Goal: Information Seeking & Learning: Learn about a topic

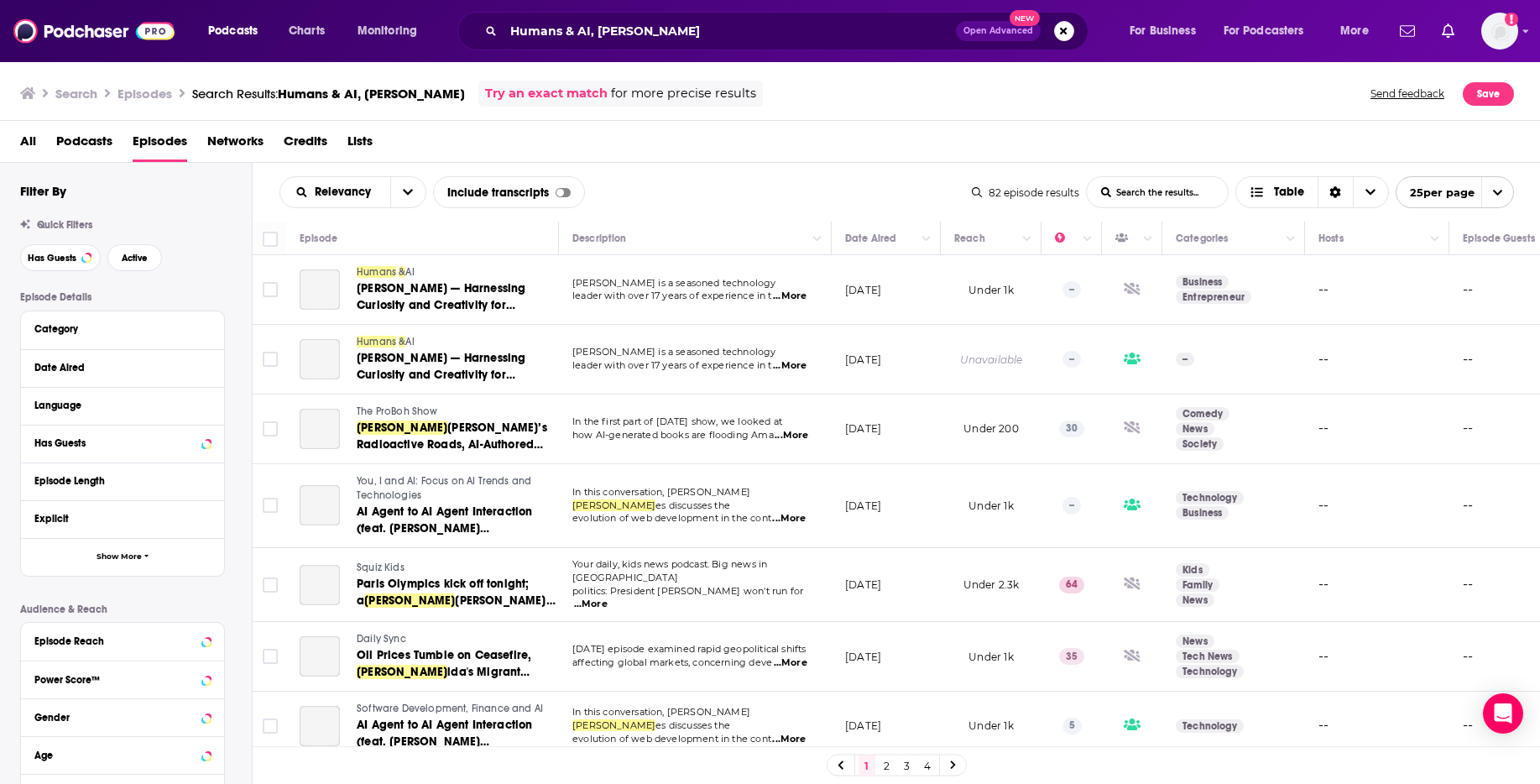
scroll to position [1269, 0]
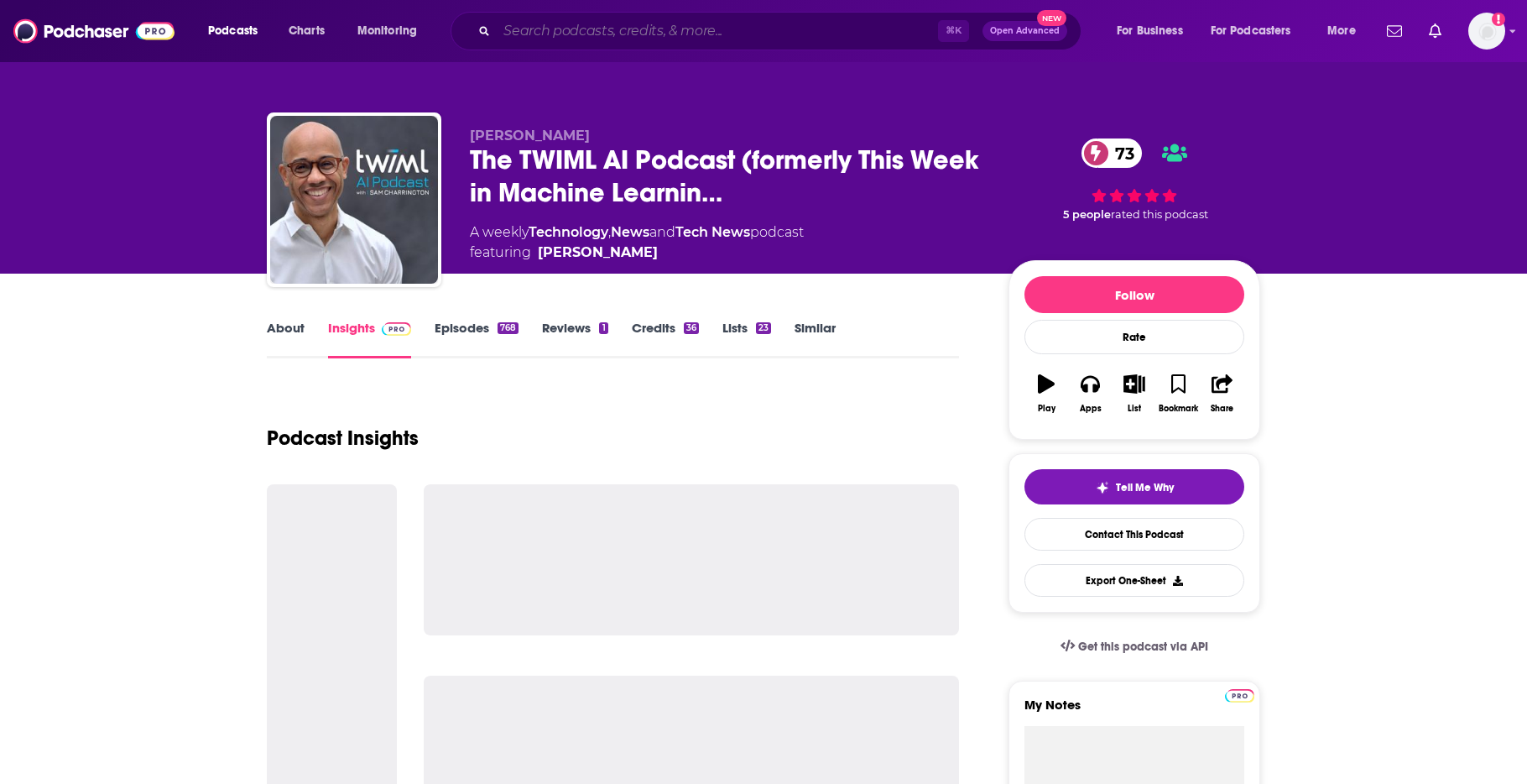
click at [650, 29] on input "Search podcasts, credits, & more..." at bounding box center [717, 31] width 441 height 27
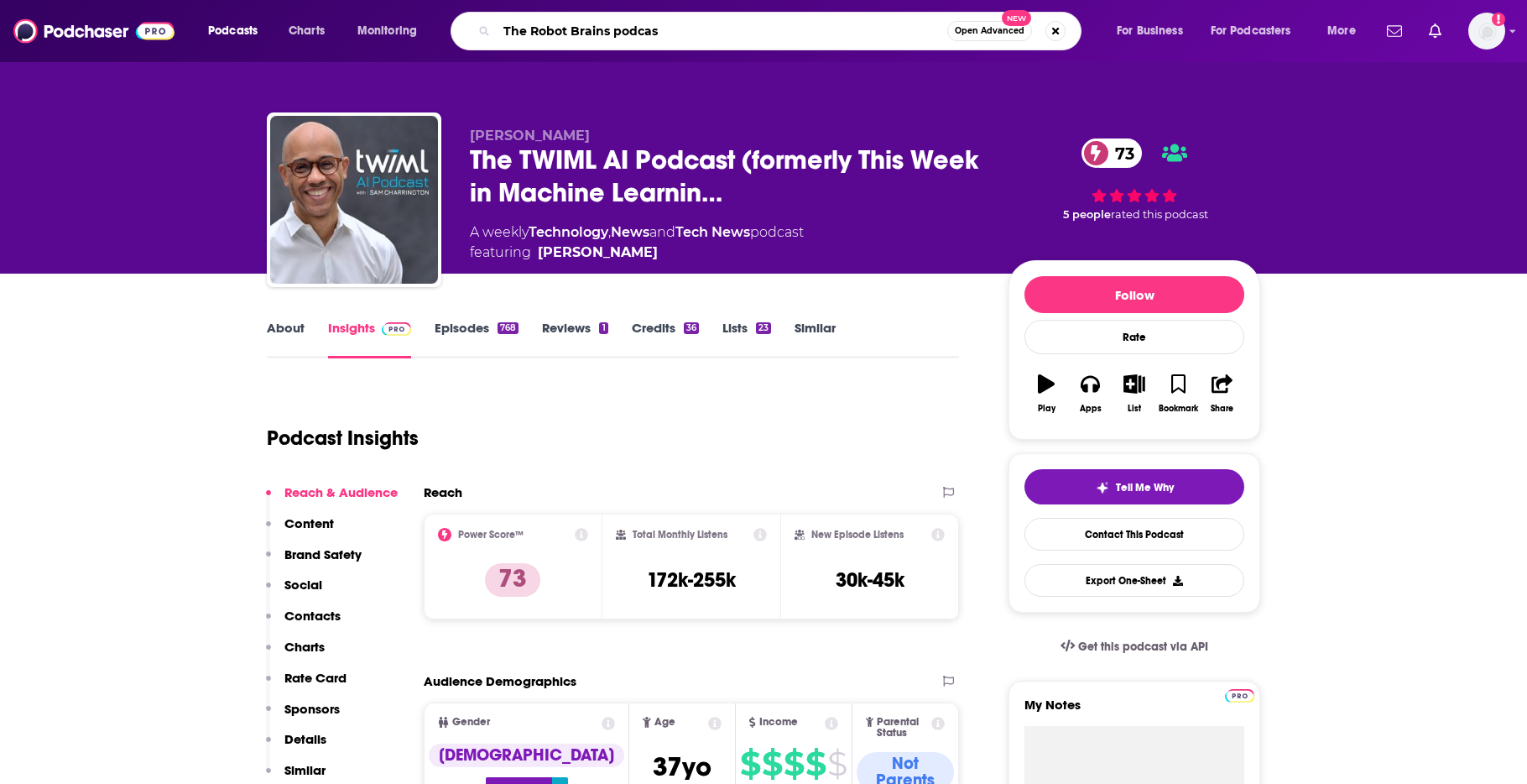
type input "The Robot Brains podcast"
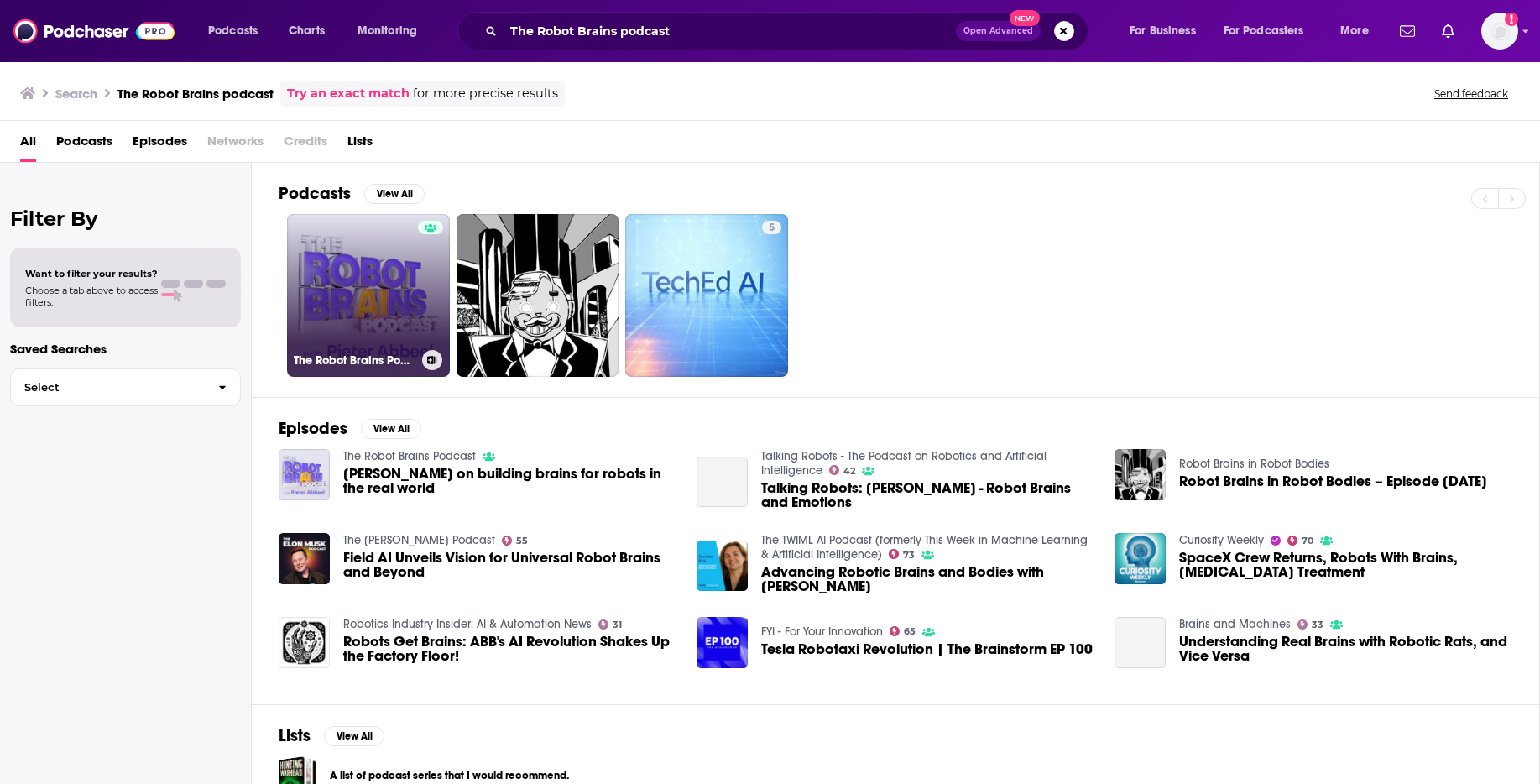
click at [372, 280] on link "The Robot Brains Podcast" at bounding box center [369, 295] width 163 height 163
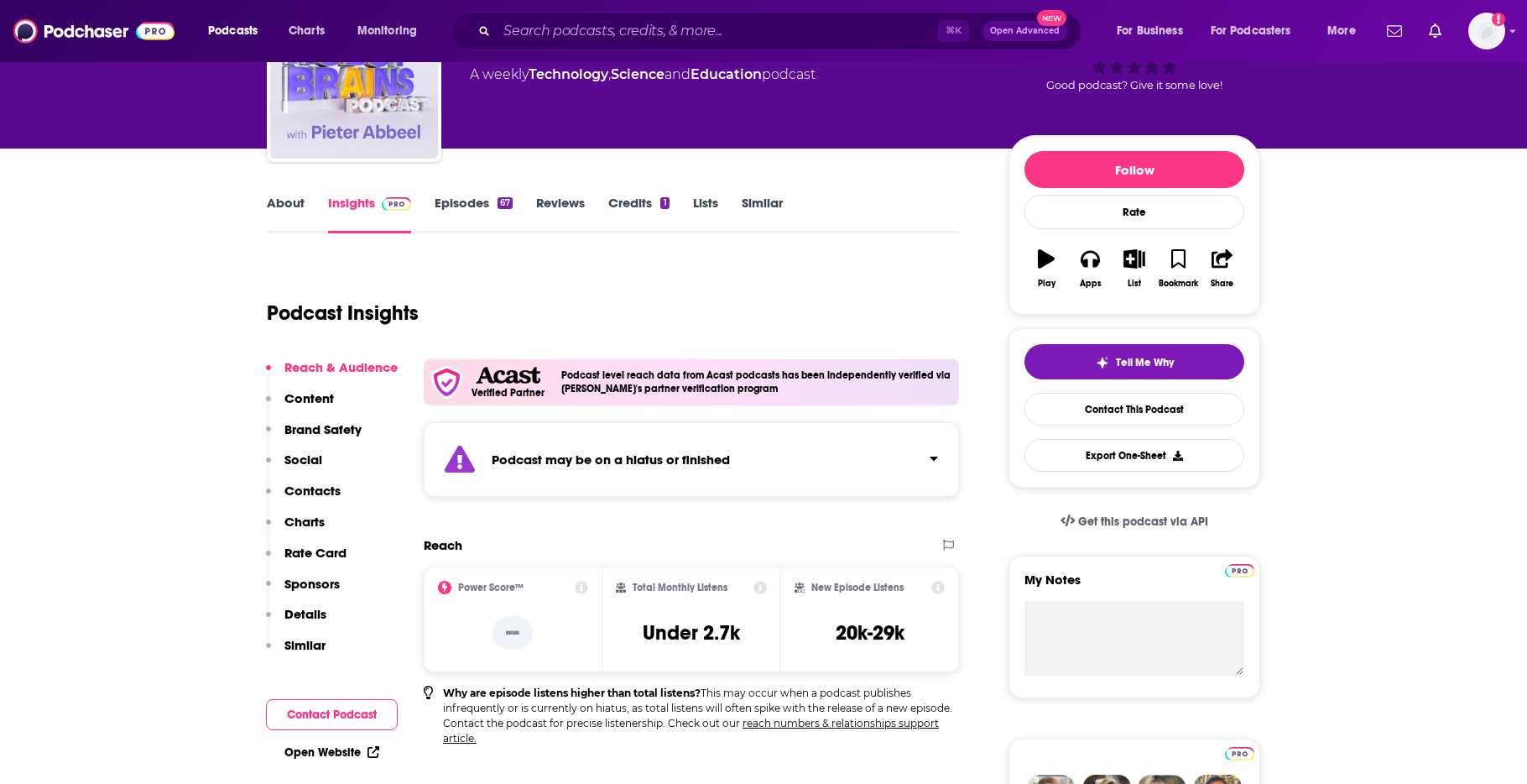
scroll to position [141, 0]
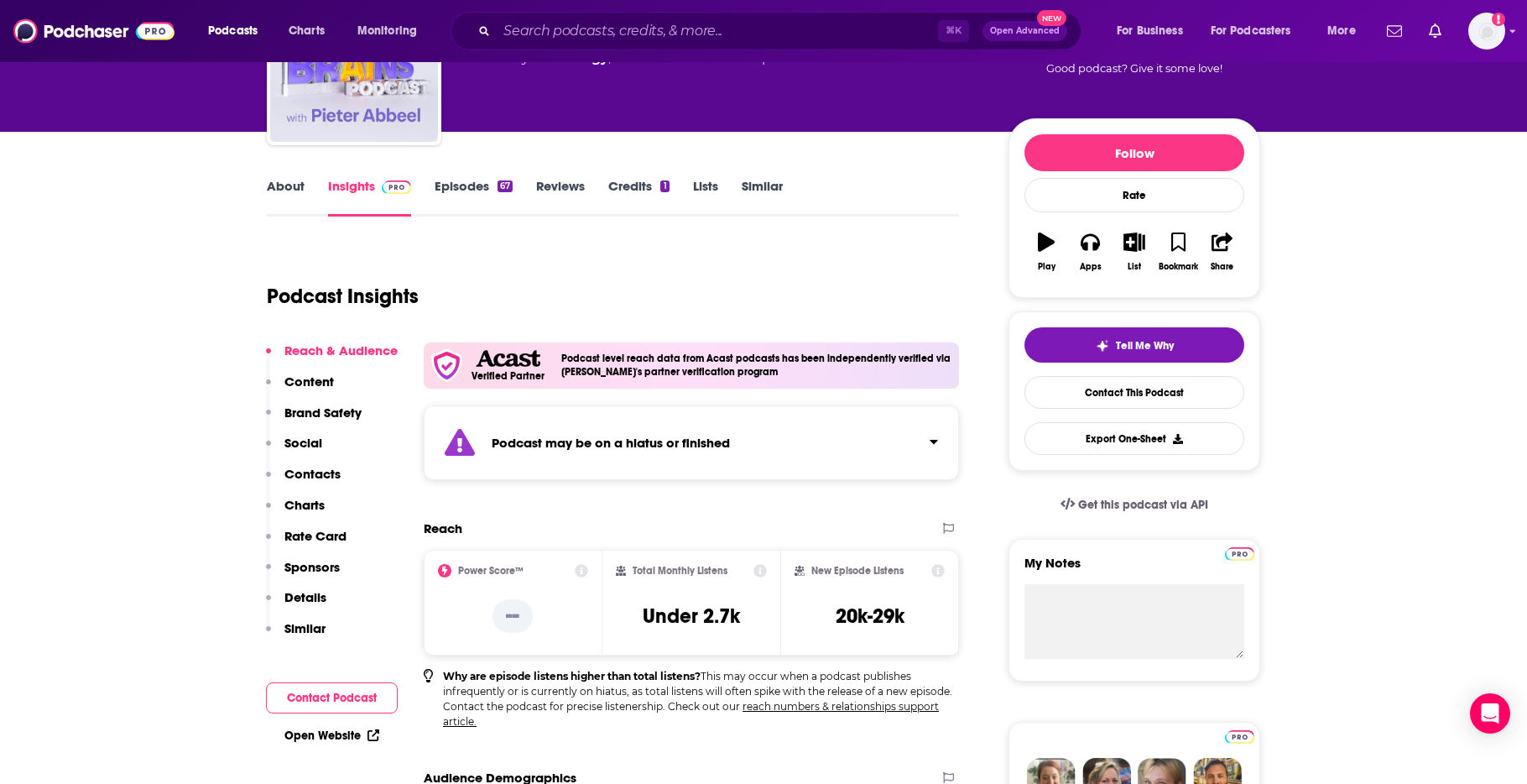
click at [459, 190] on link "Episodes 67" at bounding box center [473, 197] width 78 height 38
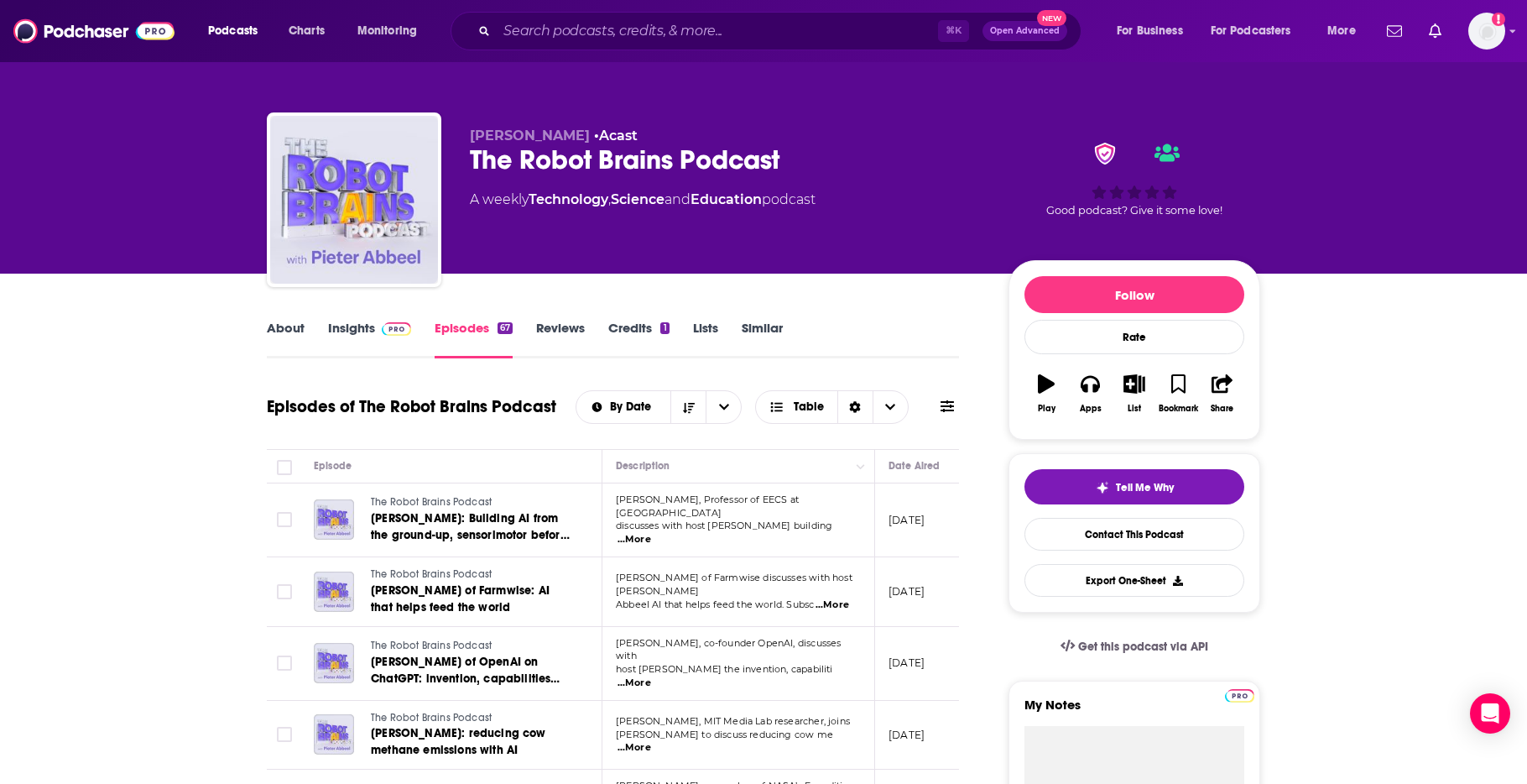
drag, startPoint x: 958, startPoint y: 538, endPoint x: 985, endPoint y: 538, distance: 27.0
drag, startPoint x: 920, startPoint y: 536, endPoint x: 775, endPoint y: 523, distance: 145.6
click at [742, 533] on tr "The Robot Brains Podcast [PERSON_NAME]: Building AI from the ground-up, sensori…" at bounding box center [850, 520] width 1168 height 73
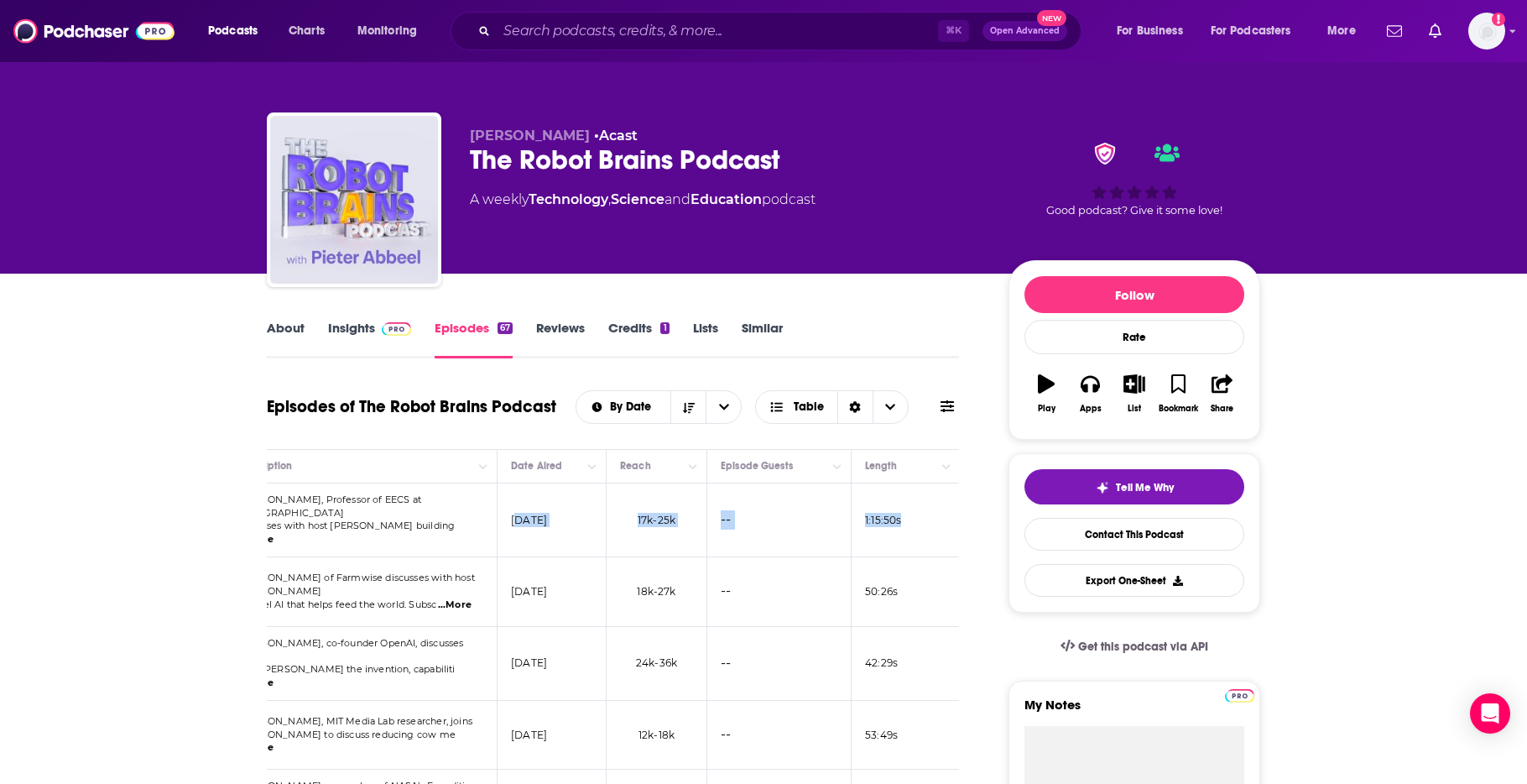
scroll to position [0, 476]
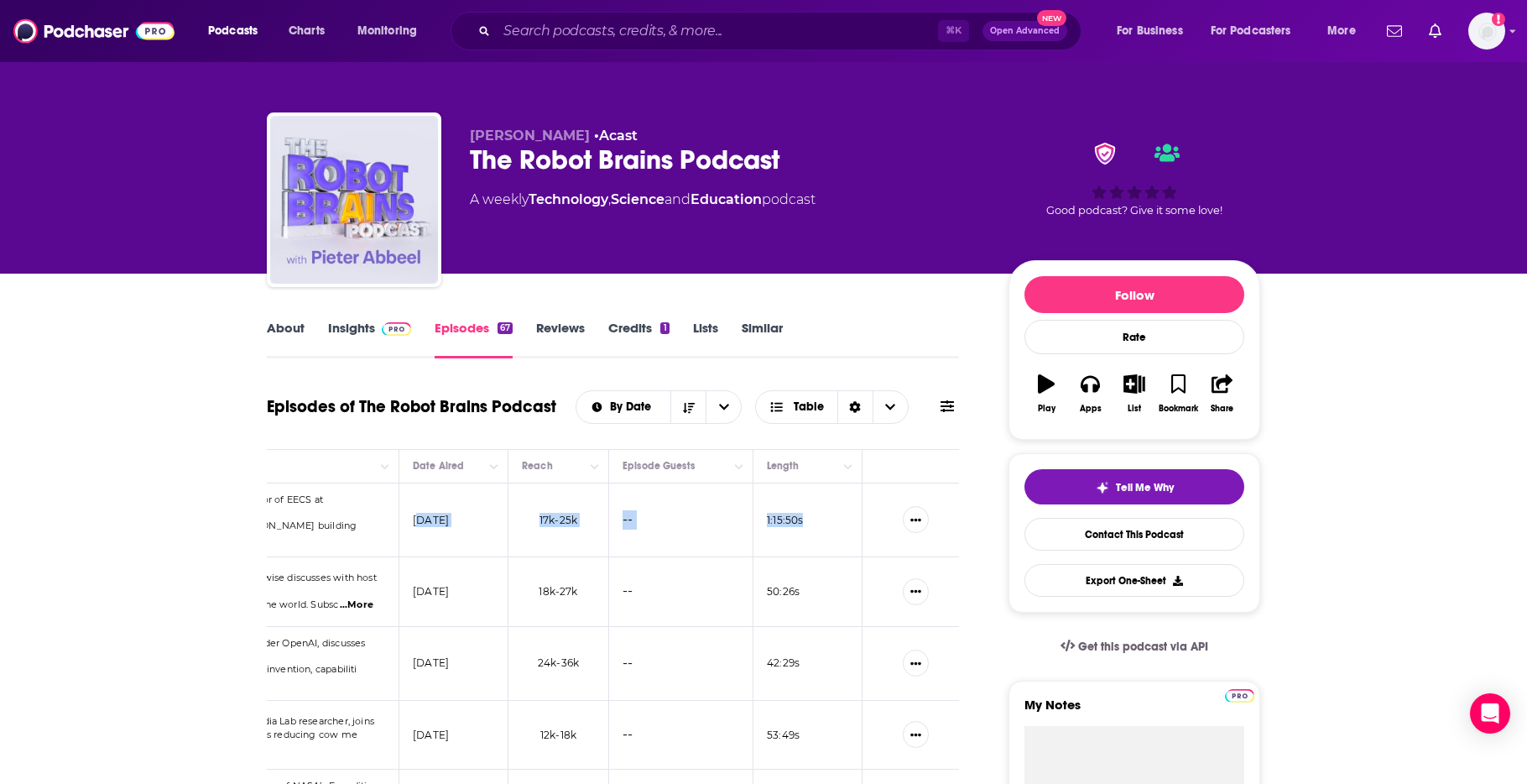
drag, startPoint x: 898, startPoint y: 516, endPoint x: 976, endPoint y: 517, distance: 78.0
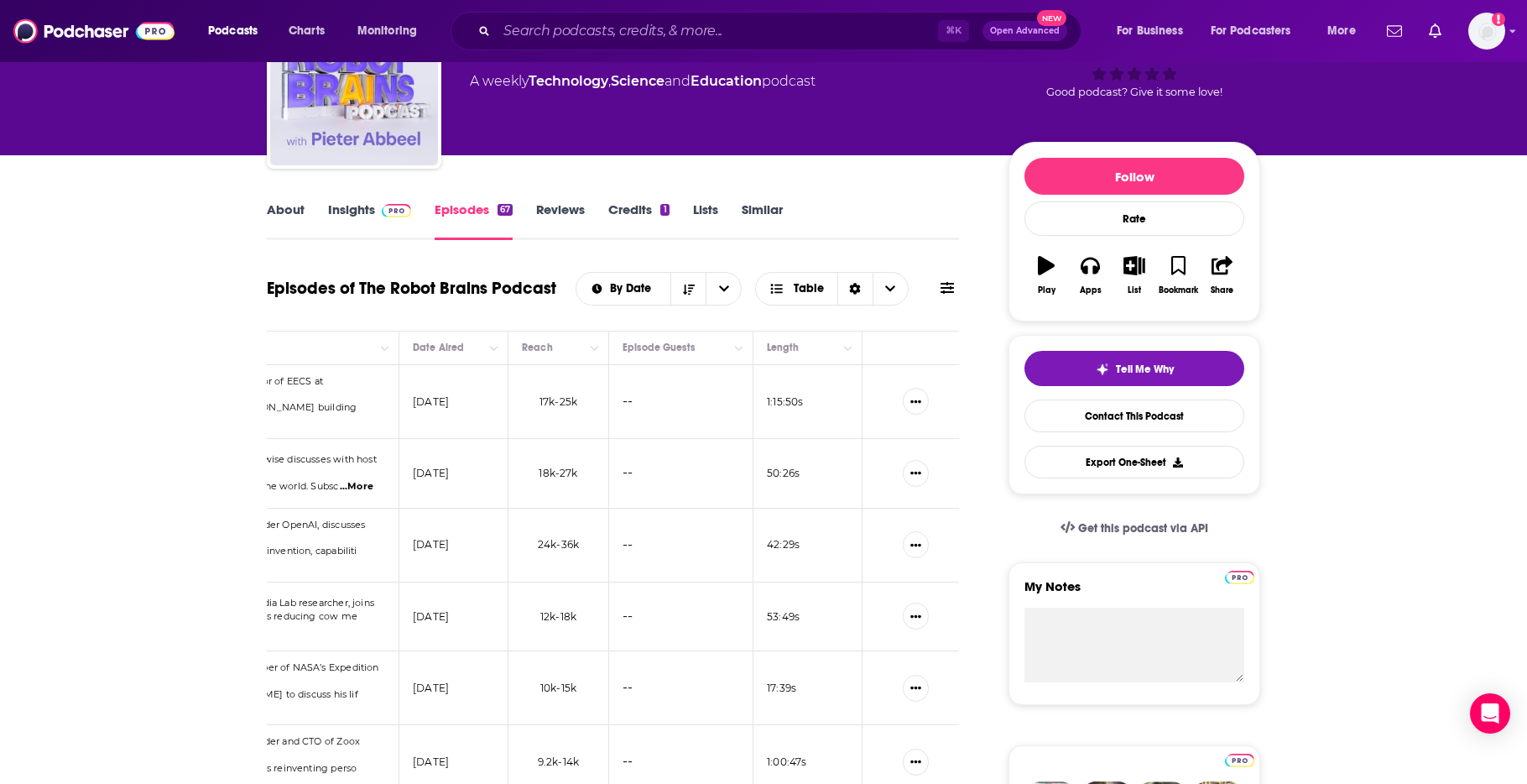
scroll to position [0, 0]
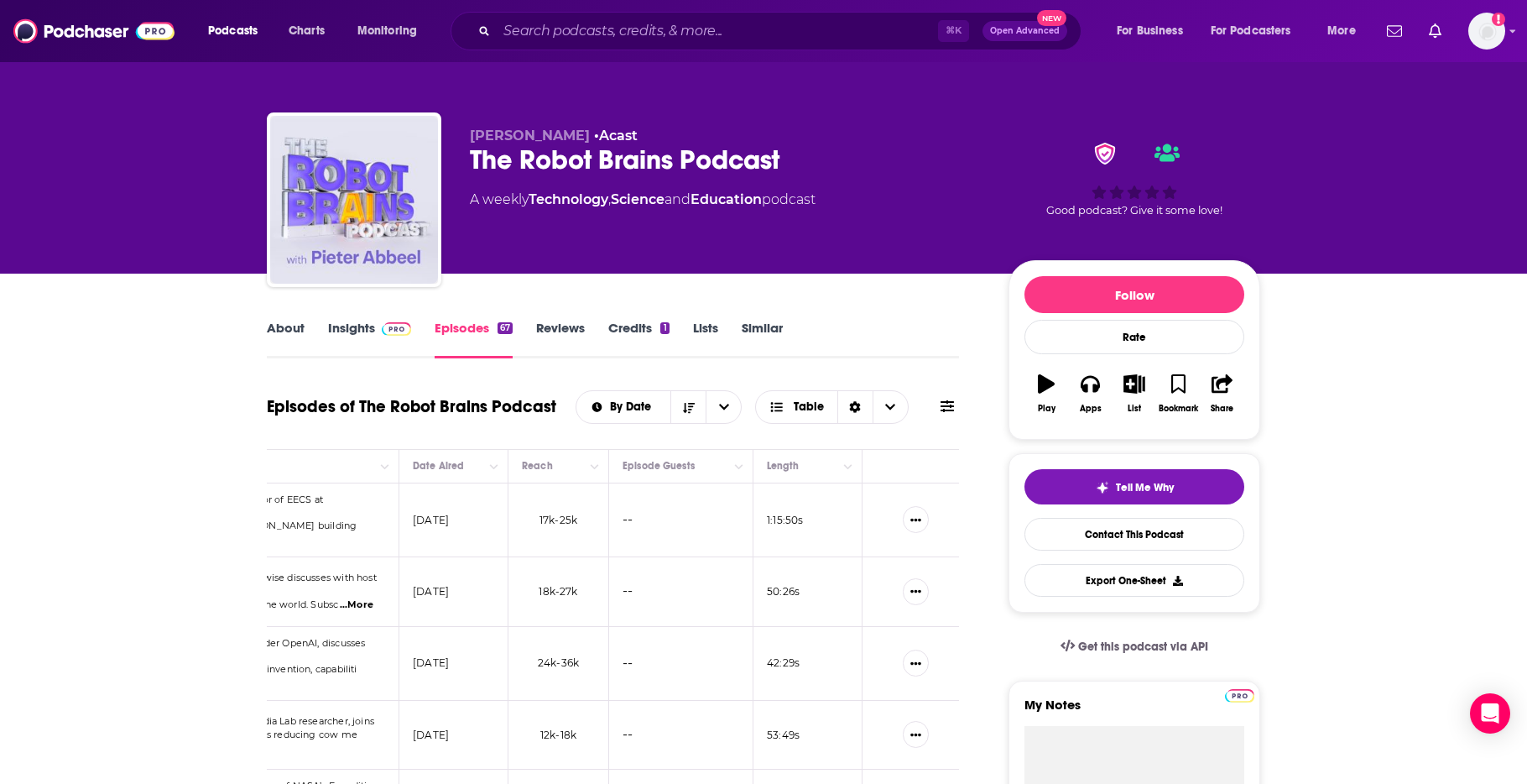
click at [353, 328] on link "Insights" at bounding box center [370, 338] width 83 height 38
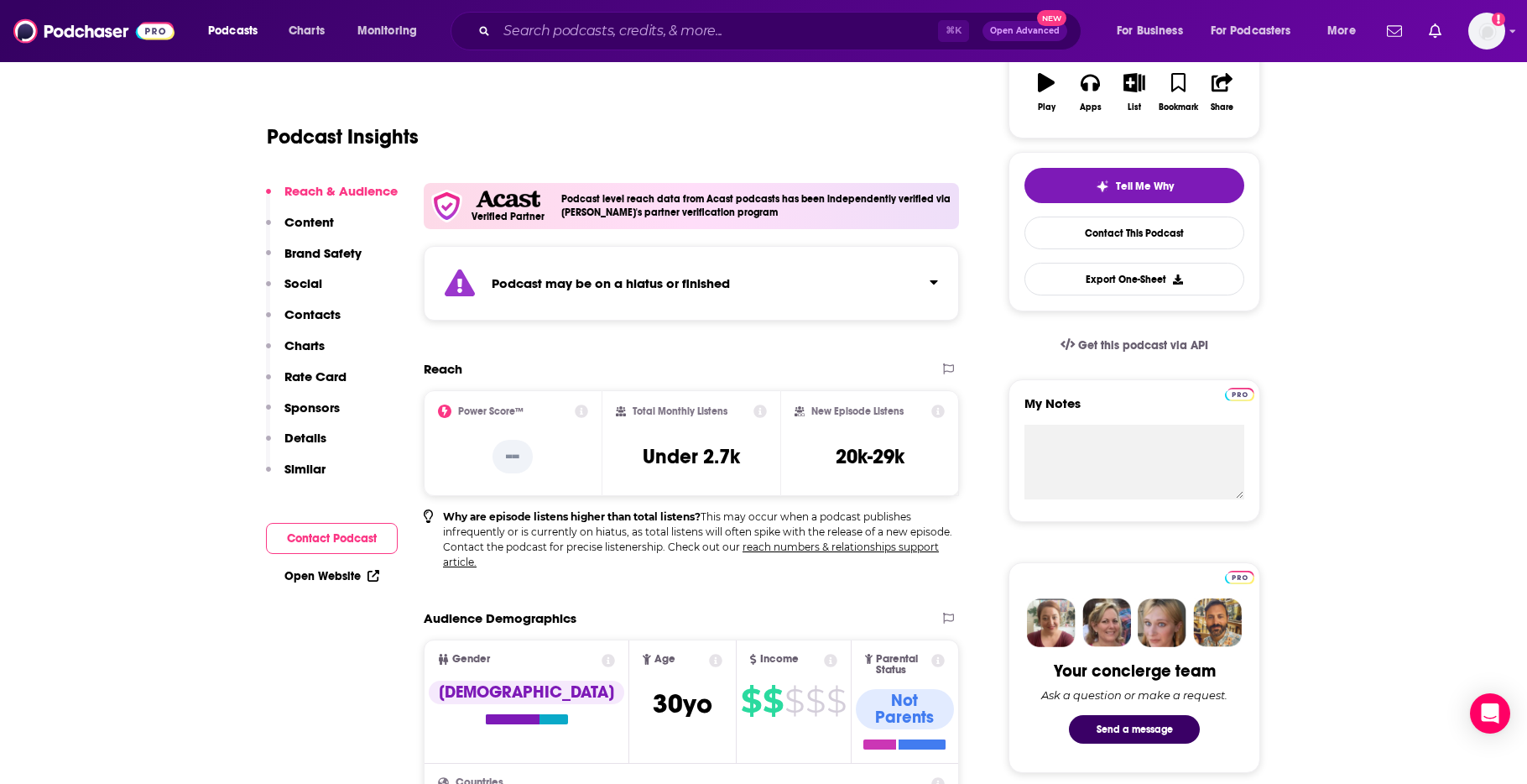
scroll to position [314, 0]
